Goal: Information Seeking & Learning: Learn about a topic

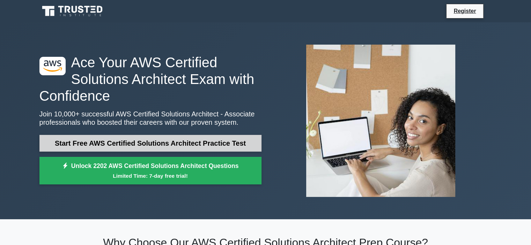
click at [200, 142] on link "Start Free AWS Certified Solutions Architect Practice Test" at bounding box center [150, 143] width 222 height 17
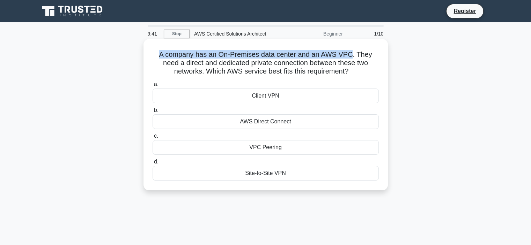
drag, startPoint x: 162, startPoint y: 54, endPoint x: 353, endPoint y: 56, distance: 191.3
click at [353, 56] on h5 "A company has an On-Premises data center and an AWS VPC. They need a direct and…" at bounding box center [266, 63] width 228 height 26
click at [322, 57] on h5 "A company has an On-Premises data center and an AWS VPC. They need a direct and…" at bounding box center [266, 63] width 228 height 26
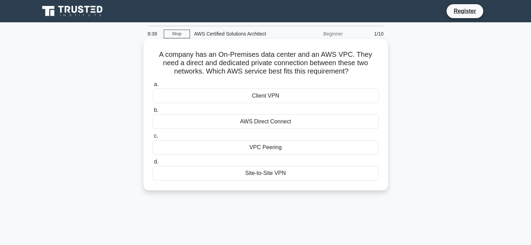
click at [260, 119] on div "AWS Direct Connect" at bounding box center [266, 122] width 226 height 15
click at [153, 113] on input "b. AWS Direct Connect" at bounding box center [153, 110] width 0 height 5
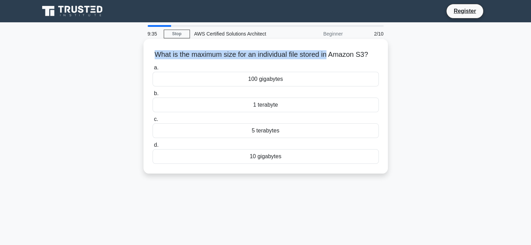
drag, startPoint x: 156, startPoint y: 57, endPoint x: 333, endPoint y: 56, distance: 177.0
click at [333, 56] on h5 "What is the maximum size for an individual file stored in Amazon S3? .spinner_0…" at bounding box center [266, 54] width 228 height 9
click at [308, 56] on h5 "What is the maximum size for an individual file stored in Amazon S3? .spinner_0…" at bounding box center [266, 54] width 228 height 9
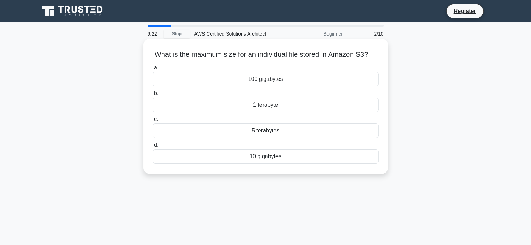
click at [276, 164] on div "10 gigabytes" at bounding box center [266, 156] width 226 height 15
click at [153, 148] on input "d. 10 gigabytes" at bounding box center [153, 145] width 0 height 5
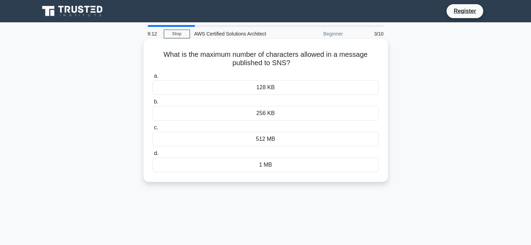
click at [263, 112] on div "256 KB" at bounding box center [266, 113] width 226 height 15
click at [153, 104] on input "b. 256 KB" at bounding box center [153, 102] width 0 height 5
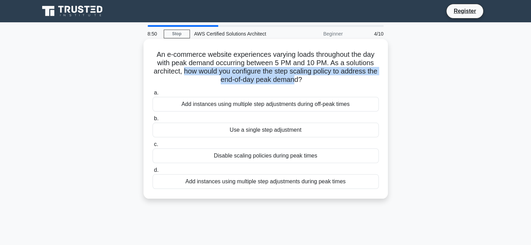
drag, startPoint x: 196, startPoint y: 73, endPoint x: 306, endPoint y: 78, distance: 110.1
click at [300, 78] on h5 "An e-commerce website experiences varying loads throughout the day with peak de…" at bounding box center [266, 67] width 228 height 34
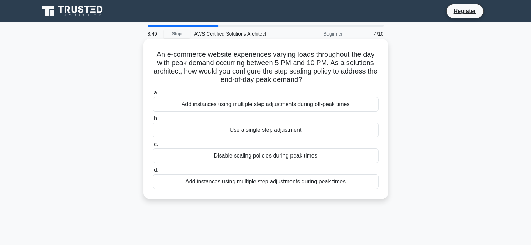
click at [306, 78] on h5 "An e-commerce website experiences varying loads throughout the day with peak de…" at bounding box center [266, 67] width 228 height 34
click at [311, 181] on div "Add instances using multiple step adjustments during peak times" at bounding box center [266, 182] width 226 height 15
click at [153, 173] on input "d. Add instances using multiple step adjustments during peak times" at bounding box center [153, 170] width 0 height 5
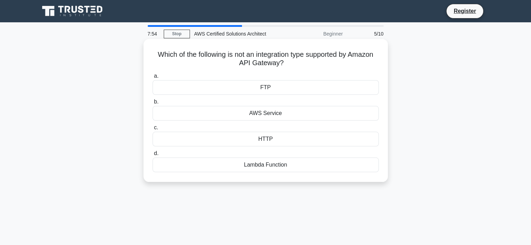
click at [287, 168] on div "Lambda Function" at bounding box center [266, 165] width 226 height 15
click at [153, 156] on input "d. Lambda Function" at bounding box center [153, 154] width 0 height 5
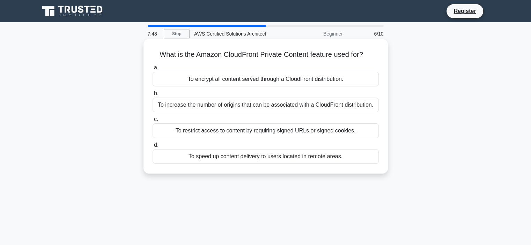
drag, startPoint x: 155, startPoint y: 53, endPoint x: 370, endPoint y: 50, distance: 215.1
click at [370, 50] on h5 "What is the Amazon CloudFront Private Content feature used for? .spinner_0XTQ{t…" at bounding box center [266, 54] width 228 height 9
click at [330, 156] on div "To speed up content delivery to users located in remote areas." at bounding box center [266, 156] width 226 height 15
click at [153, 148] on input "d. To speed up content delivery to users located in remote areas." at bounding box center [153, 145] width 0 height 5
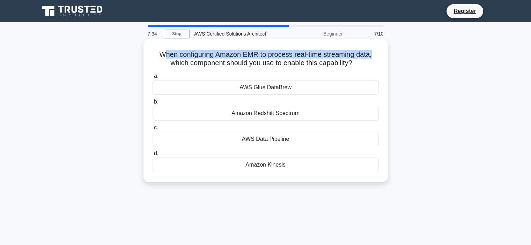
drag, startPoint x: 173, startPoint y: 53, endPoint x: 376, endPoint y: 57, distance: 202.9
click at [376, 57] on h5 "When configuring Amazon EMR to process real-time streaming data, which componen…" at bounding box center [266, 58] width 228 height 17
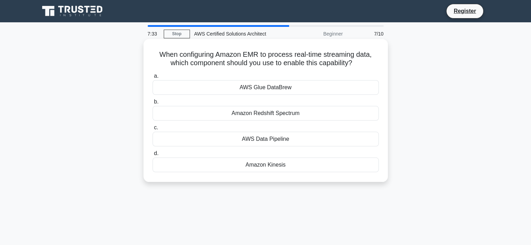
click at [251, 63] on h5 "When configuring Amazon EMR to process real-time streaming data, which componen…" at bounding box center [266, 58] width 228 height 17
drag, startPoint x: 174, startPoint y: 64, endPoint x: 371, endPoint y: 63, distance: 196.9
click at [371, 63] on h5 "When configuring Amazon EMR to process real-time streaming data, which componen…" at bounding box center [266, 58] width 228 height 17
click at [315, 62] on h5 "When configuring Amazon EMR to process real-time streaming data, which componen…" at bounding box center [266, 58] width 228 height 17
click at [286, 137] on div "AWS Data Pipeline" at bounding box center [266, 139] width 226 height 15
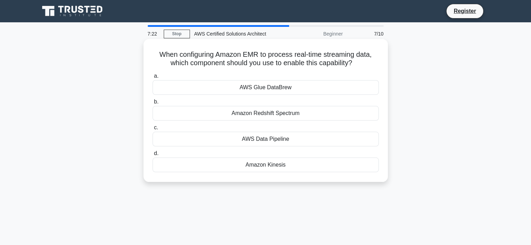
click at [153, 130] on input "c. AWS Data Pipeline" at bounding box center [153, 128] width 0 height 5
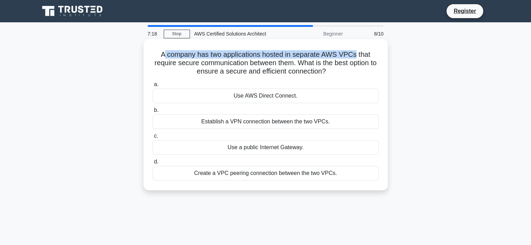
drag, startPoint x: 162, startPoint y: 56, endPoint x: 357, endPoint y: 56, distance: 195.1
click at [356, 56] on h5 "A company has two applications hosted in separate AWS VPCs that require secure …" at bounding box center [266, 63] width 228 height 26
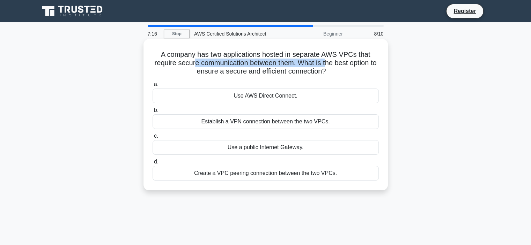
drag, startPoint x: 246, startPoint y: 62, endPoint x: 334, endPoint y: 60, distance: 88.0
click at [332, 61] on h5 "A company has two applications hosted in separate AWS VPCs that require secure …" at bounding box center [266, 63] width 228 height 26
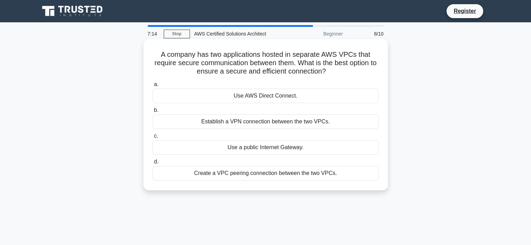
click at [282, 72] on h5 "A company has two applications hosted in separate AWS VPCs that require secure …" at bounding box center [266, 63] width 228 height 26
click at [324, 123] on div "Establish a VPN connection between the two VPCs." at bounding box center [266, 122] width 226 height 15
click at [153, 113] on input "b. Establish a VPN connection between the two VPCs." at bounding box center [153, 110] width 0 height 5
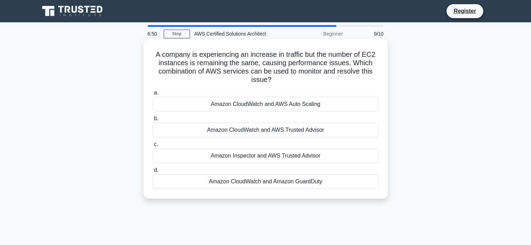
click at [297, 102] on div "Amazon CloudWatch and AWS Auto Scaling" at bounding box center [266, 104] width 226 height 15
click at [153, 95] on input "a. Amazon CloudWatch and AWS Auto Scaling" at bounding box center [153, 93] width 0 height 5
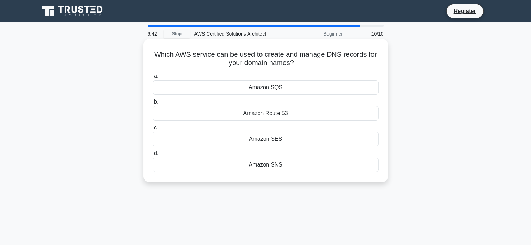
click at [273, 115] on div "Amazon Route 53" at bounding box center [266, 113] width 226 height 15
click at [153, 104] on input "b. Amazon Route 53" at bounding box center [153, 102] width 0 height 5
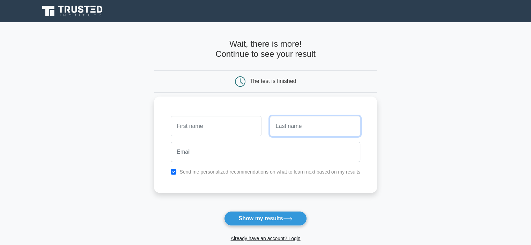
click at [300, 125] on input "text" at bounding box center [315, 126] width 90 height 20
type input "Trần Thái Hòa"
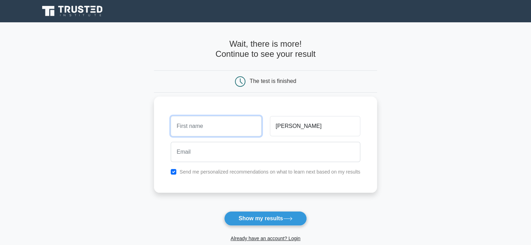
click at [213, 129] on input "text" at bounding box center [216, 126] width 90 height 20
type input "Hòa"
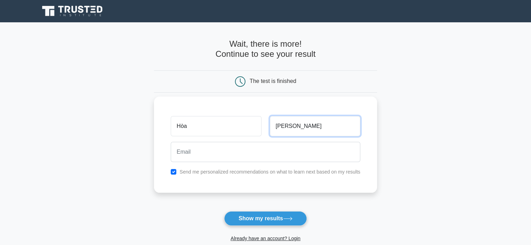
drag, startPoint x: 314, startPoint y: 126, endPoint x: 300, endPoint y: 126, distance: 14.0
click at [300, 126] on input "Trần Thái Hòa" at bounding box center [315, 126] width 90 height 20
type input "Trần Thái"
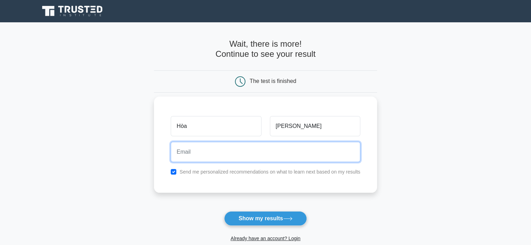
click at [229, 154] on input "email" at bounding box center [266, 152] width 190 height 20
type input "thaihhoa1505@gmail.com"
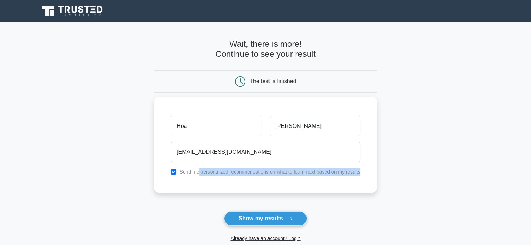
drag, startPoint x: 198, startPoint y: 171, endPoint x: 371, endPoint y: 171, distance: 173.1
click at [371, 171] on div "Hòa Trần Thái thaihhoa1505@gmail.com Send me personalized recommendations on wh…" at bounding box center [265, 145] width 223 height 96
click at [337, 171] on label "Send me personalized recommendations on what to learn next based on my results" at bounding box center [269, 172] width 181 height 6
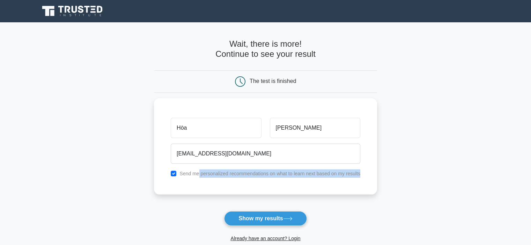
click at [252, 217] on button "Show my results" at bounding box center [265, 219] width 82 height 15
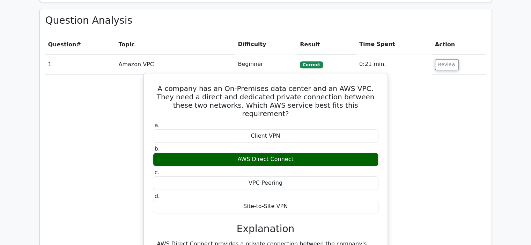
scroll to position [489, 0]
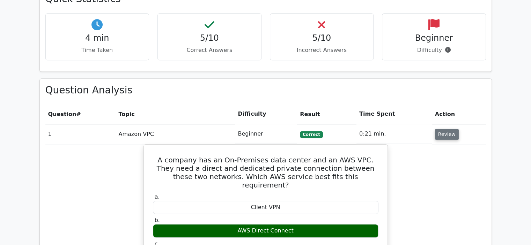
click at [444, 129] on button "Review" at bounding box center [447, 134] width 24 height 11
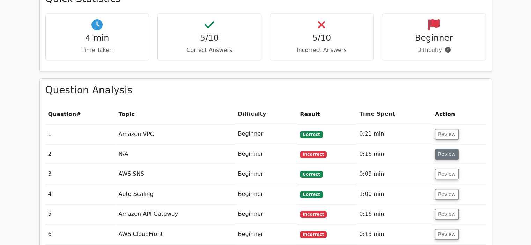
click at [444, 149] on button "Review" at bounding box center [447, 154] width 24 height 11
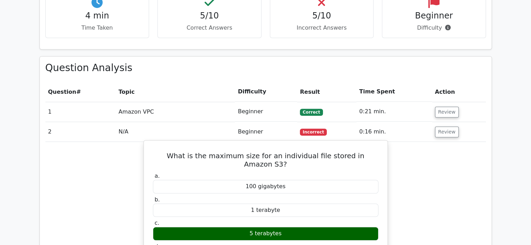
scroll to position [524, 0]
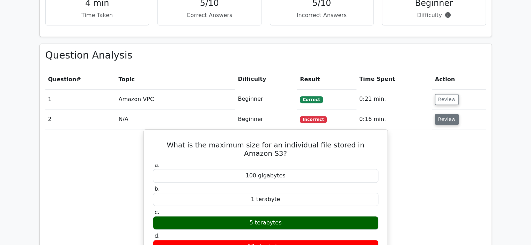
click at [446, 114] on button "Review" at bounding box center [447, 119] width 24 height 11
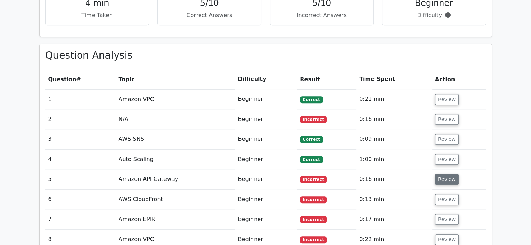
click at [441, 174] on button "Review" at bounding box center [447, 179] width 24 height 11
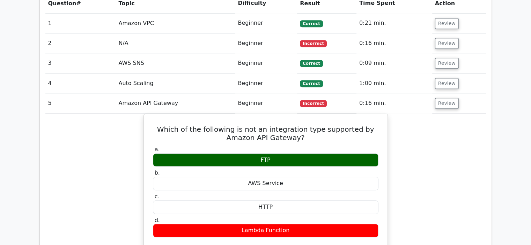
scroll to position [559, 0]
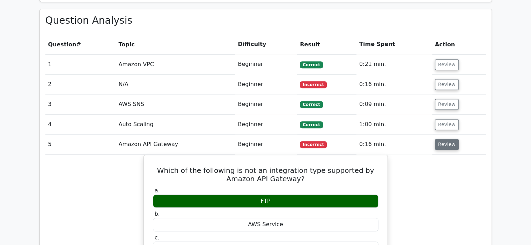
click at [442, 139] on button "Review" at bounding box center [447, 144] width 24 height 11
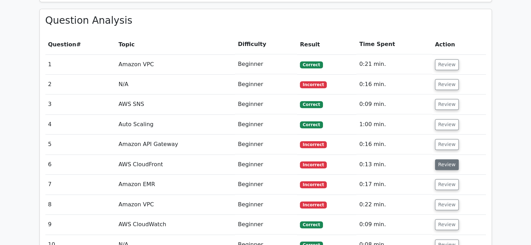
click at [445, 160] on button "Review" at bounding box center [447, 165] width 24 height 11
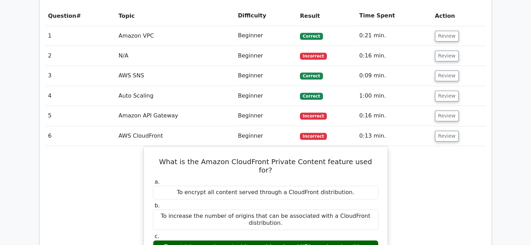
scroll to position [628, 0]
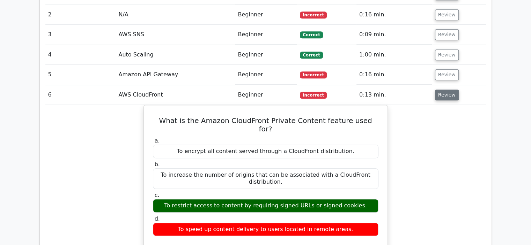
click at [441, 90] on button "Review" at bounding box center [447, 95] width 24 height 11
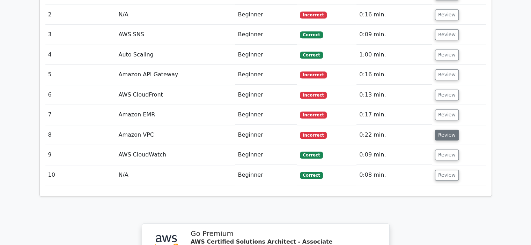
click at [444, 130] on button "Review" at bounding box center [447, 135] width 24 height 11
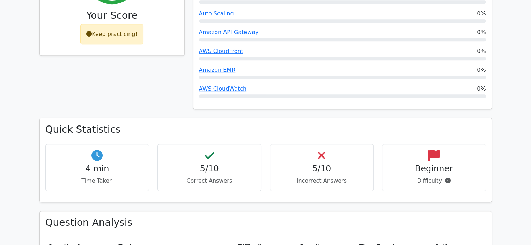
scroll to position [353, 0]
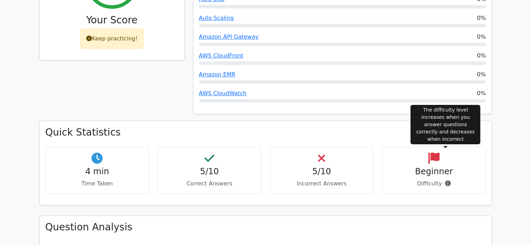
click at [445, 181] on icon at bounding box center [448, 184] width 6 height 6
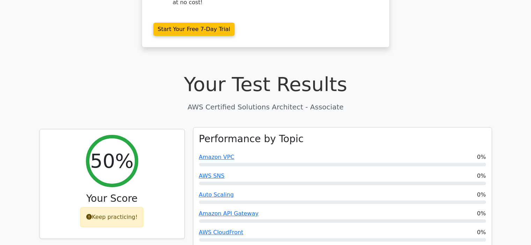
scroll to position [283, 0]
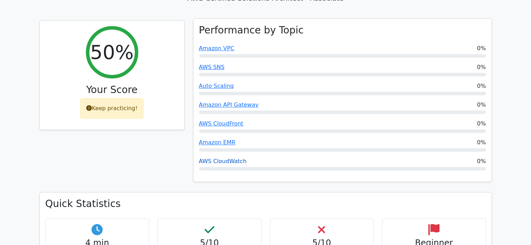
click at [227, 158] on link "AWS CloudWatch" at bounding box center [223, 161] width 48 height 7
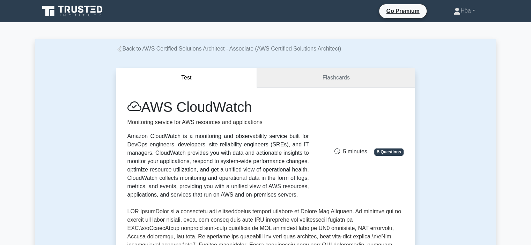
click at [330, 83] on link "Flashcards" at bounding box center [336, 78] width 158 height 20
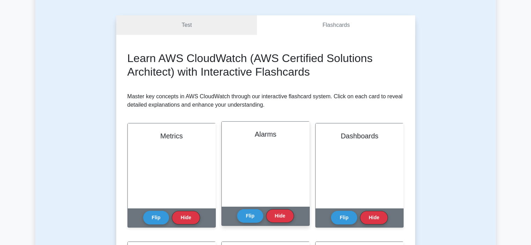
scroll to position [70, 0]
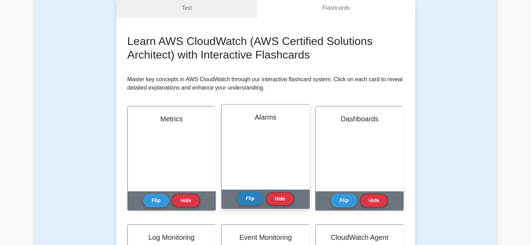
click at [250, 201] on button "Flip" at bounding box center [250, 199] width 26 height 14
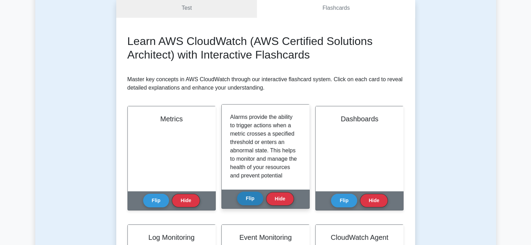
click at [250, 201] on button "Flip" at bounding box center [250, 199] width 26 height 14
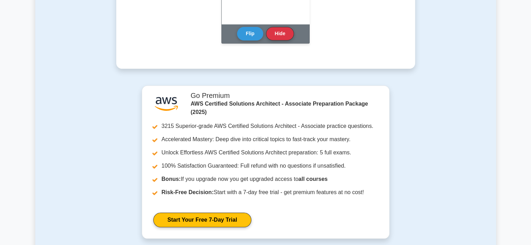
scroll to position [698, 0]
